Goal: Book appointment/travel/reservation

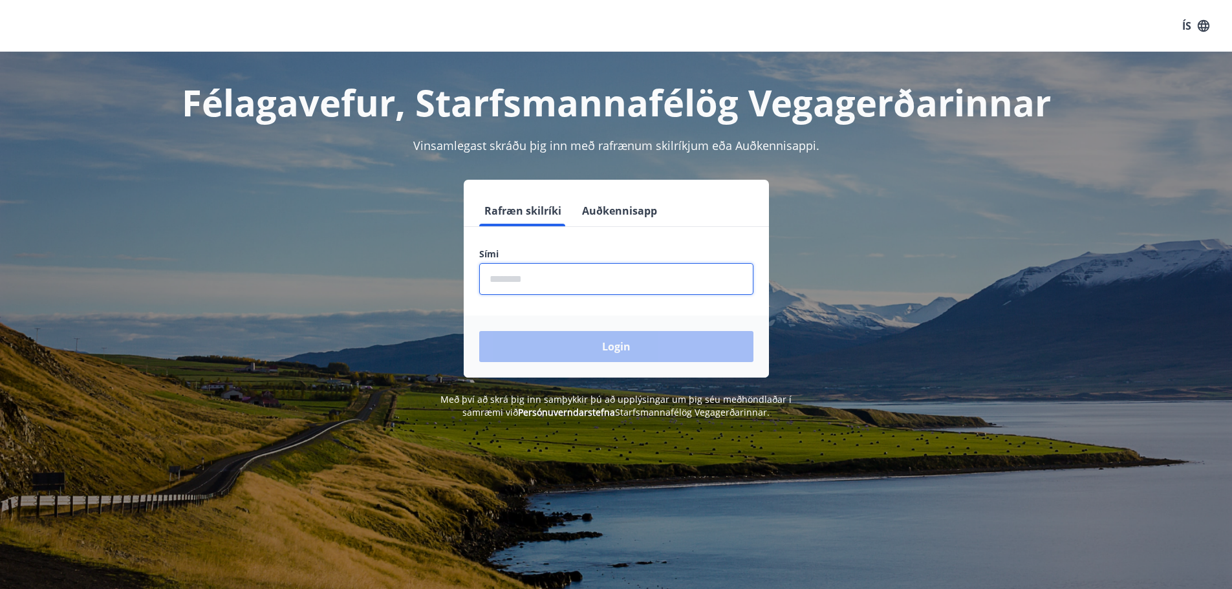
click at [493, 272] on input "phone" at bounding box center [616, 279] width 274 height 32
type input "********"
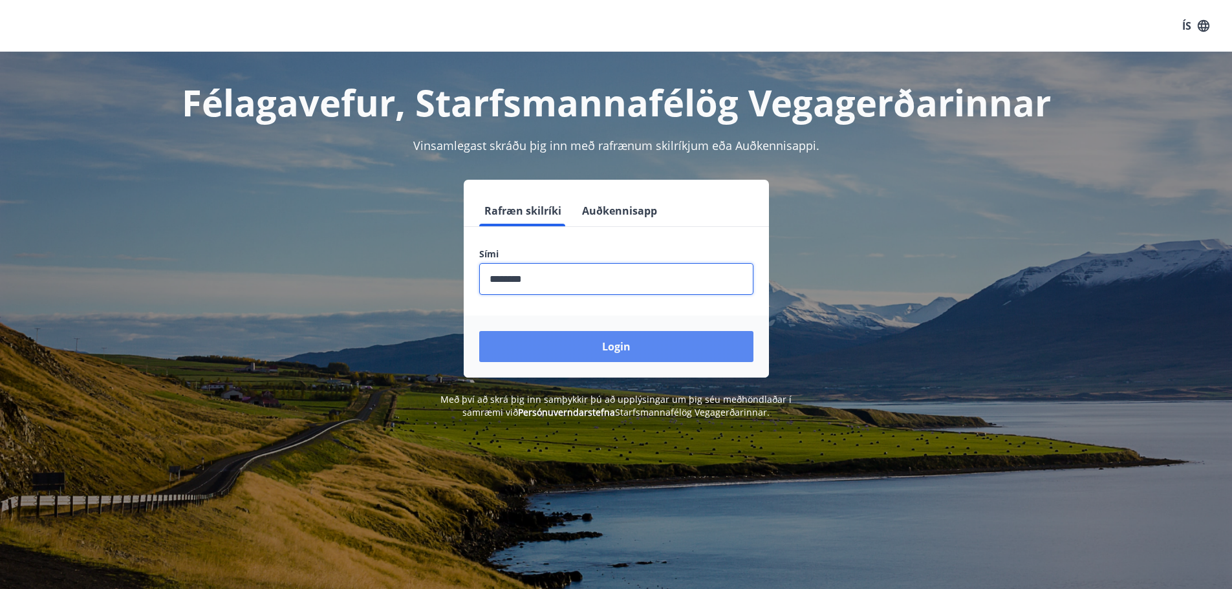
click at [584, 342] on button "Login" at bounding box center [616, 346] width 274 height 31
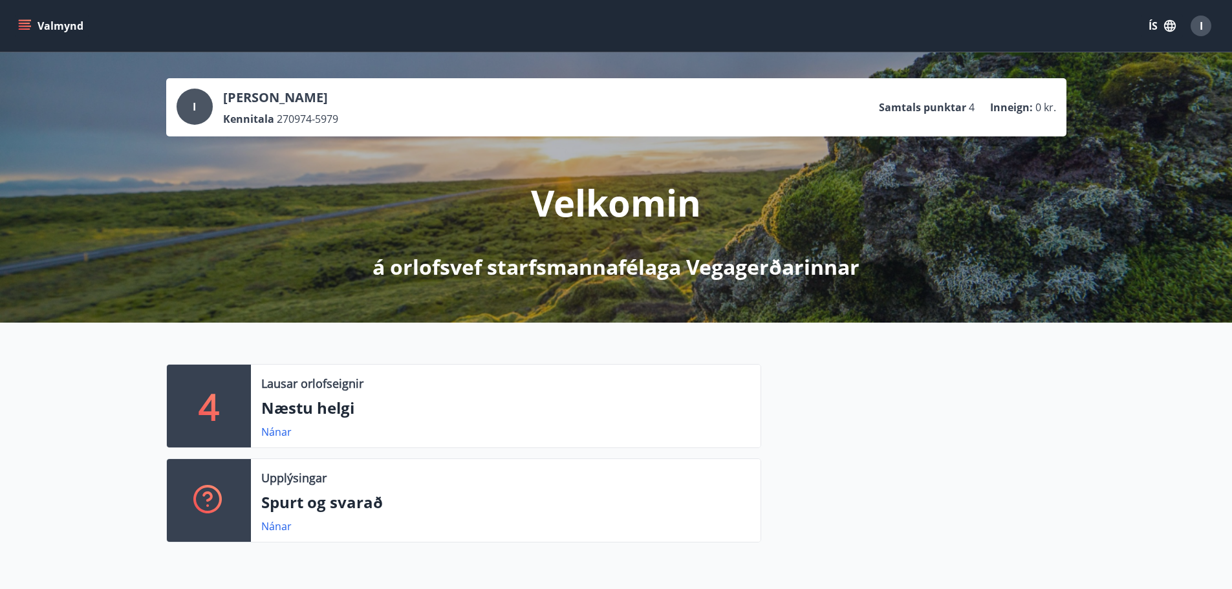
click at [22, 23] on icon "menu" at bounding box center [25, 23] width 12 height 1
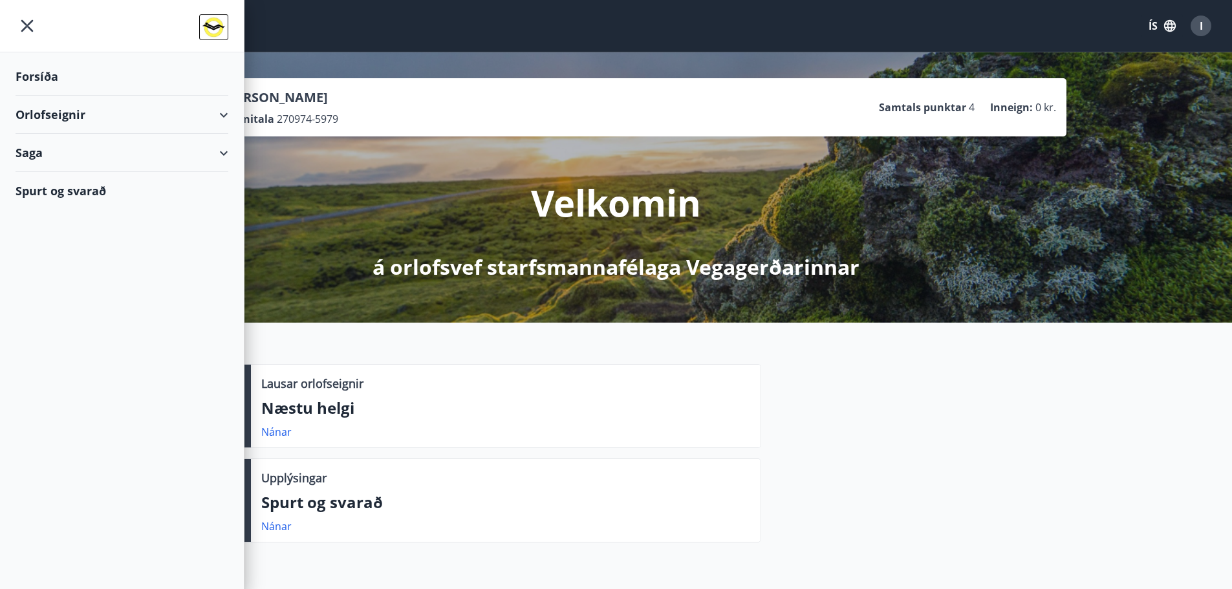
click at [78, 110] on div "Orlofseignir" at bounding box center [122, 115] width 213 height 38
click at [81, 167] on div "Bókunardagatal" at bounding box center [122, 174] width 192 height 27
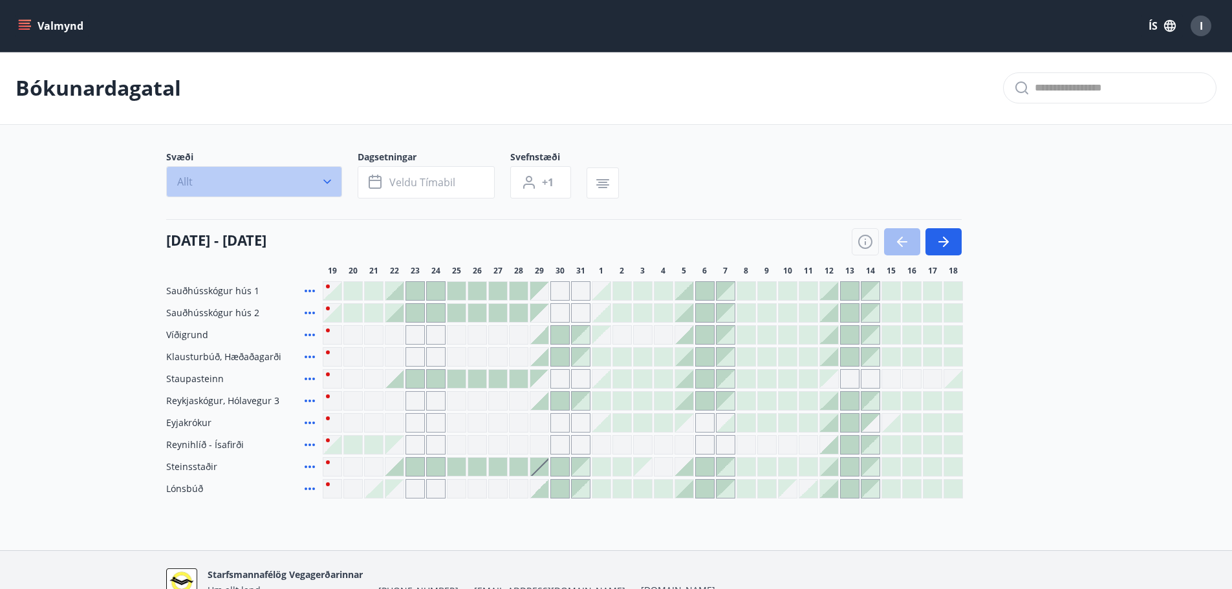
click at [224, 188] on button "Allt" at bounding box center [254, 181] width 176 height 31
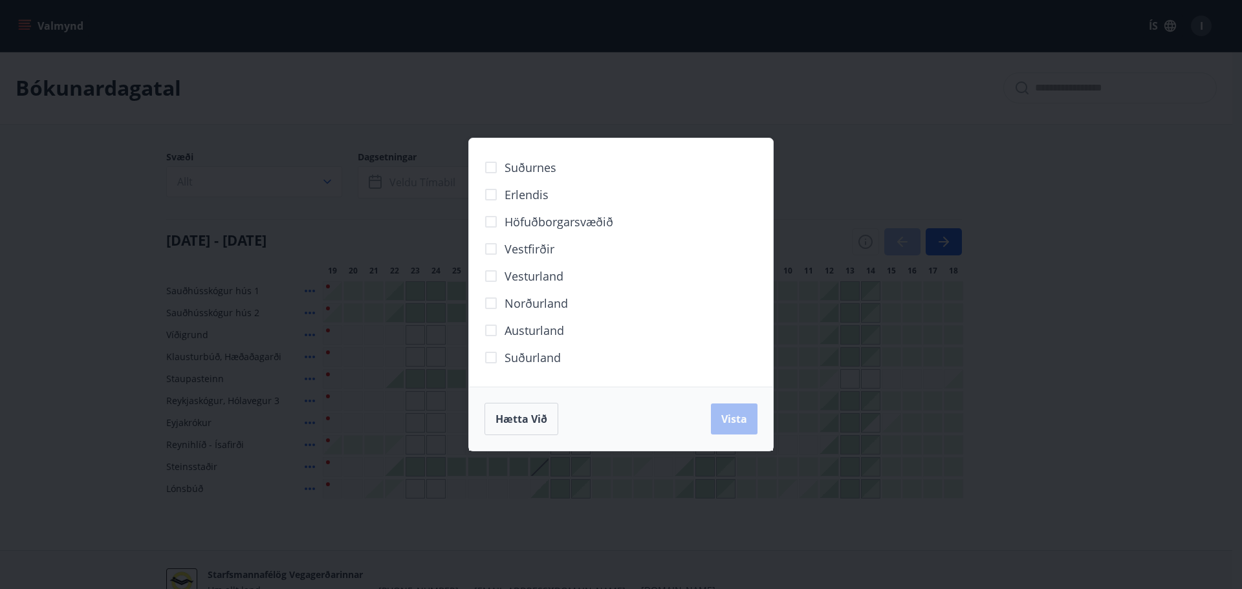
click at [514, 301] on span "Norðurland" at bounding box center [536, 303] width 63 height 17
click at [730, 430] on button "Vista" at bounding box center [734, 419] width 47 height 31
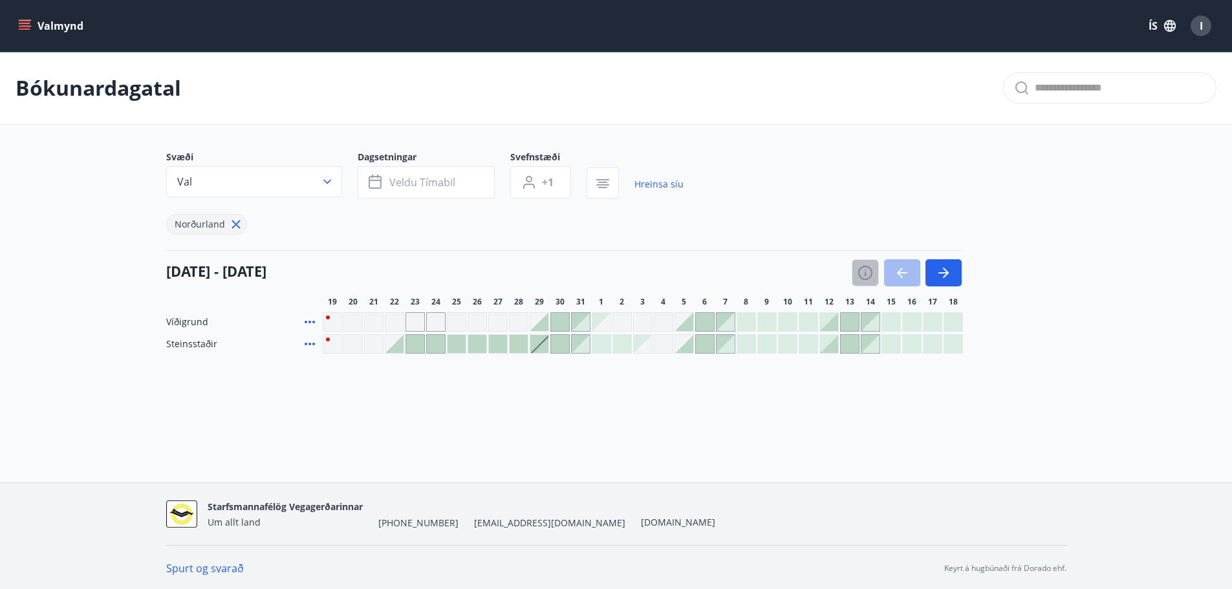
click at [866, 270] on icon "button" at bounding box center [865, 270] width 1 height 1
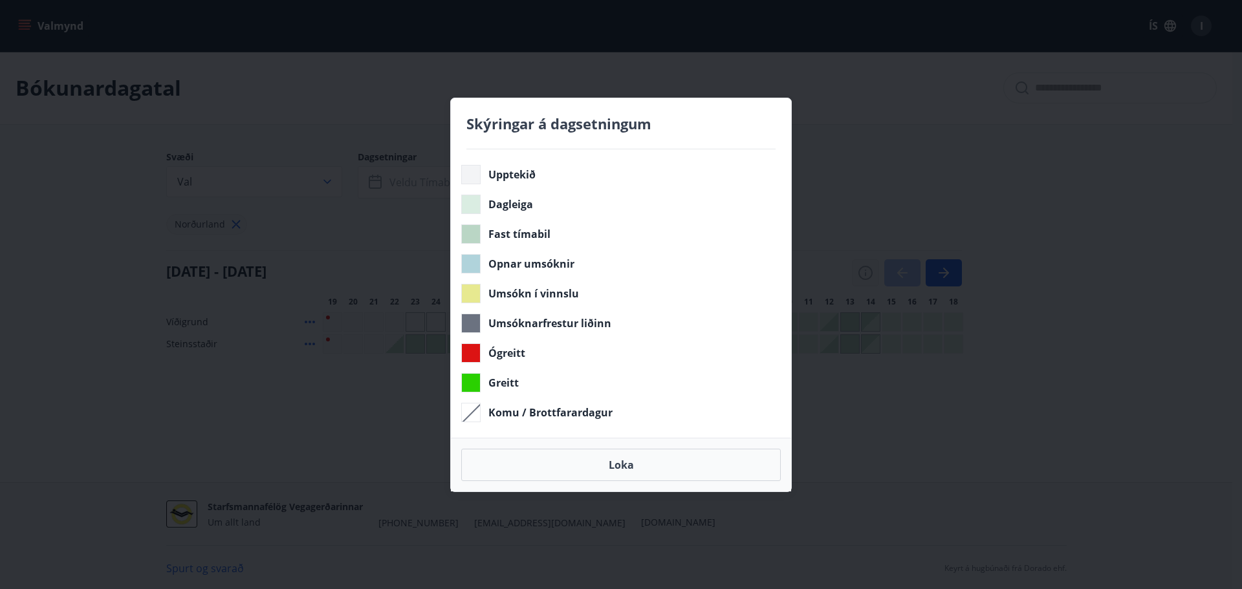
click at [866, 270] on div "Skýringar á dagsetningum Upptekið Dagleiga Fast tímabil Opnar umsóknir Umsókn í…" at bounding box center [621, 294] width 1242 height 589
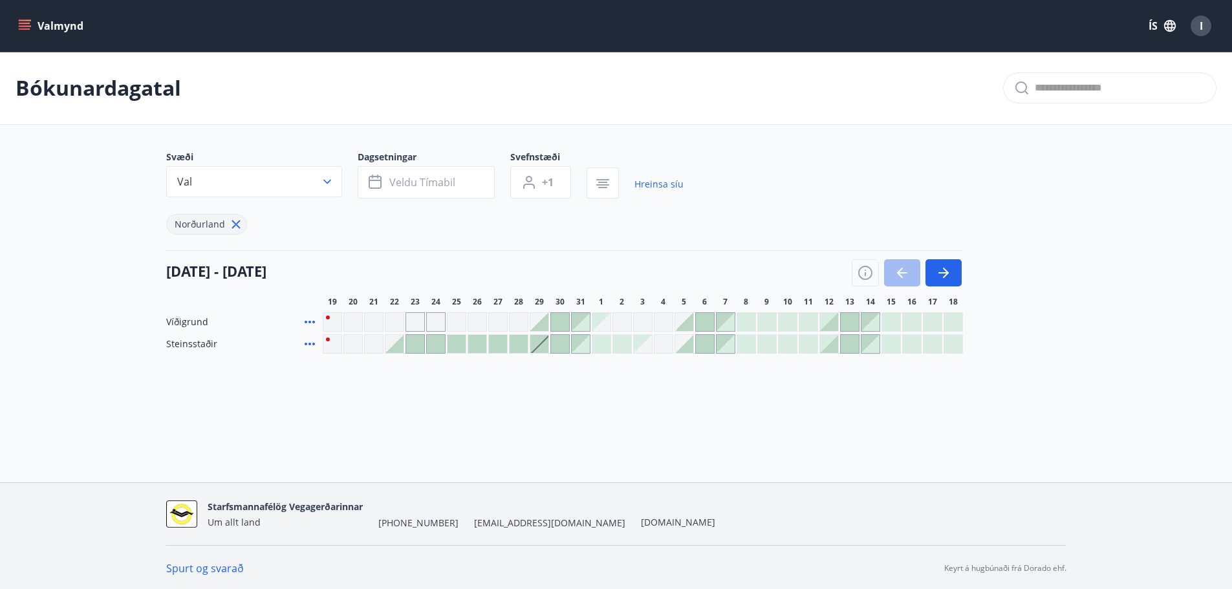
click at [685, 348] on div at bounding box center [684, 344] width 18 height 18
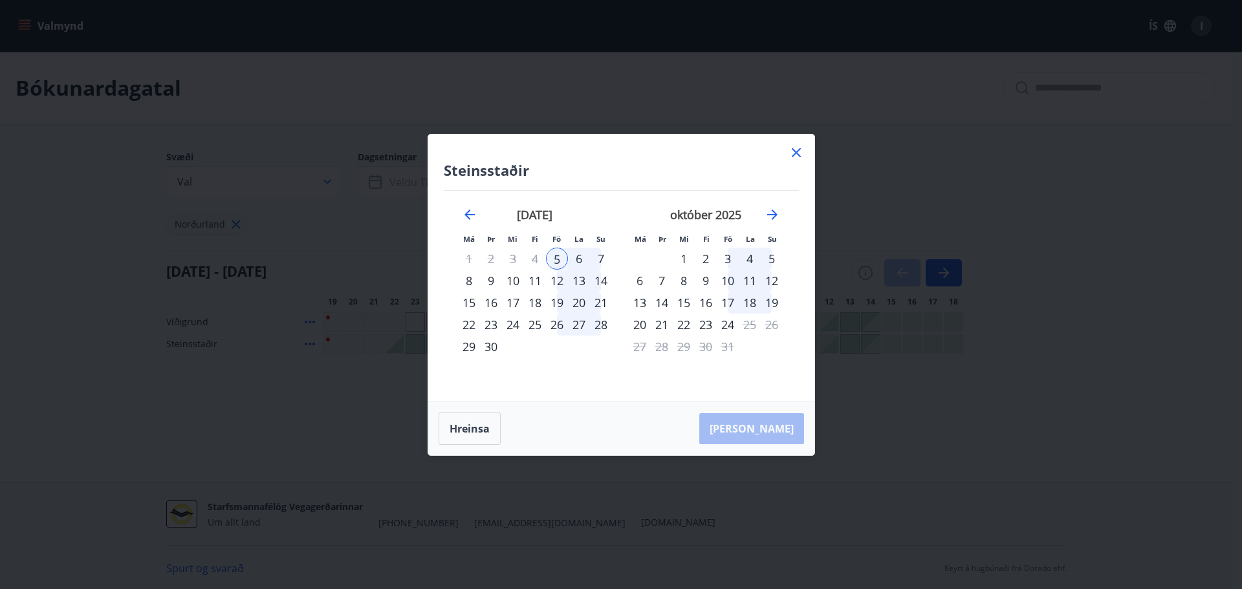
click at [602, 259] on div "7" at bounding box center [601, 259] width 22 height 22
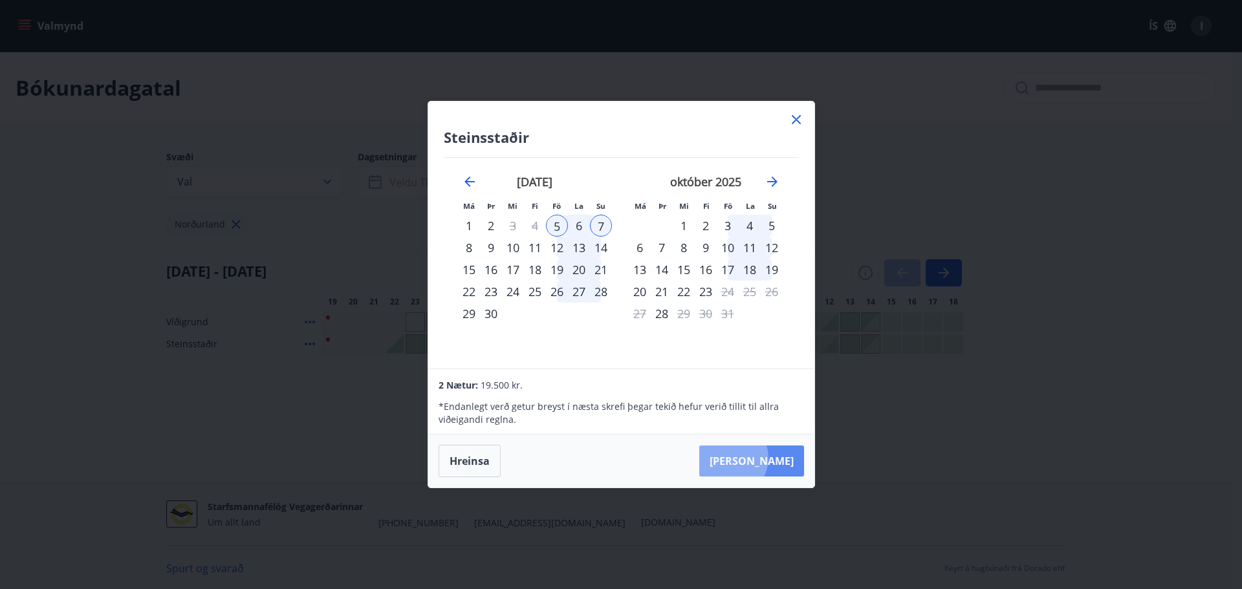
click at [768, 458] on button "[PERSON_NAME]" at bounding box center [751, 461] width 105 height 31
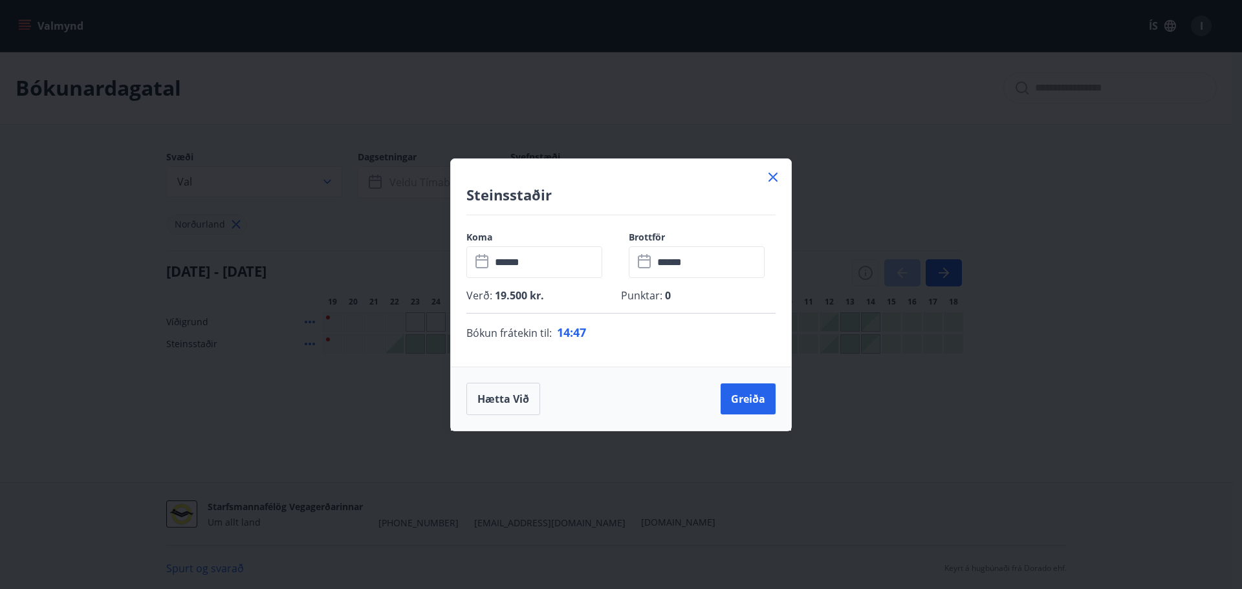
click at [774, 181] on icon at bounding box center [773, 177] width 16 height 16
